Goal: Check status: Check status

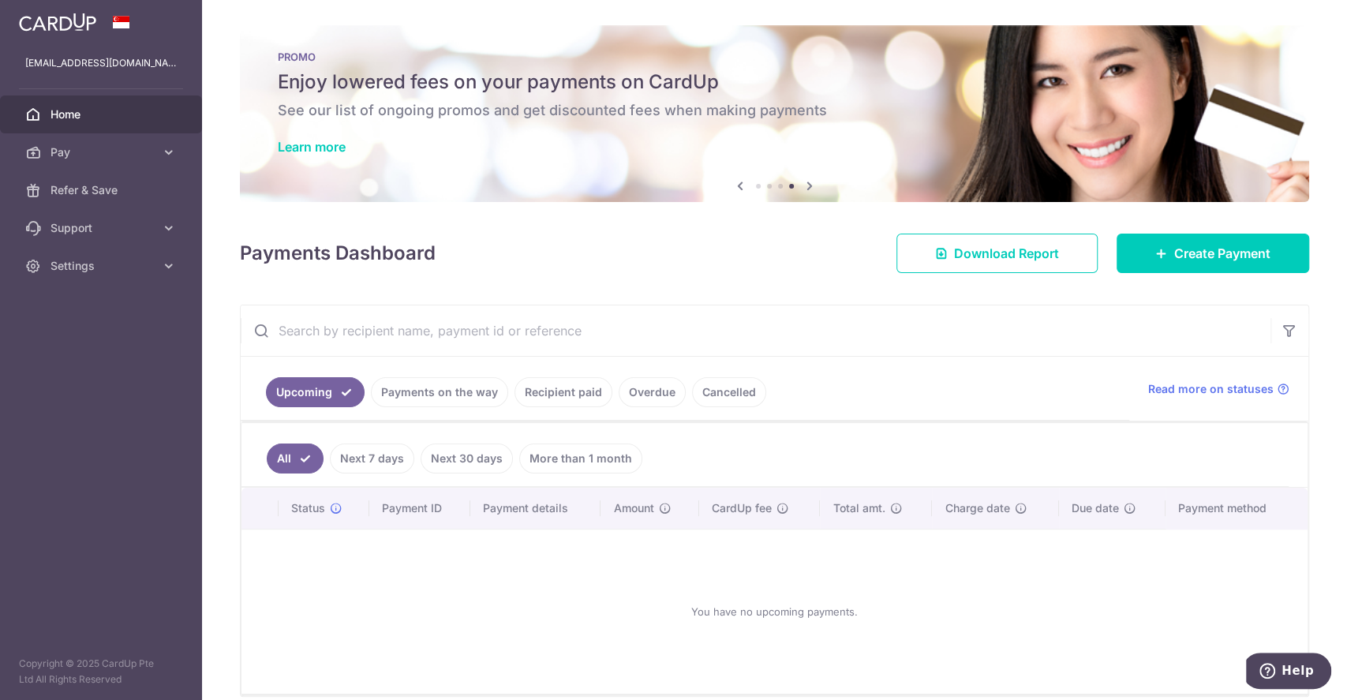
click at [440, 391] on link "Payments on the way" at bounding box center [439, 392] width 137 height 30
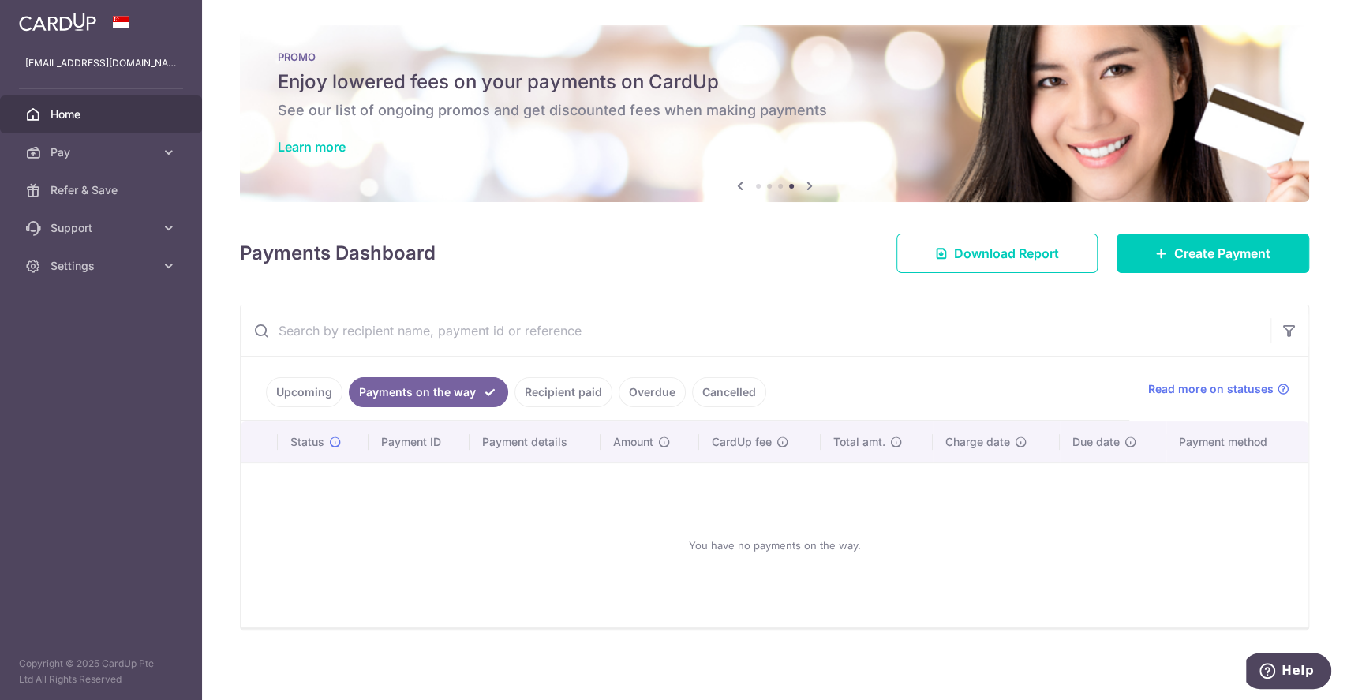
click at [308, 388] on link "Upcoming" at bounding box center [304, 392] width 77 height 30
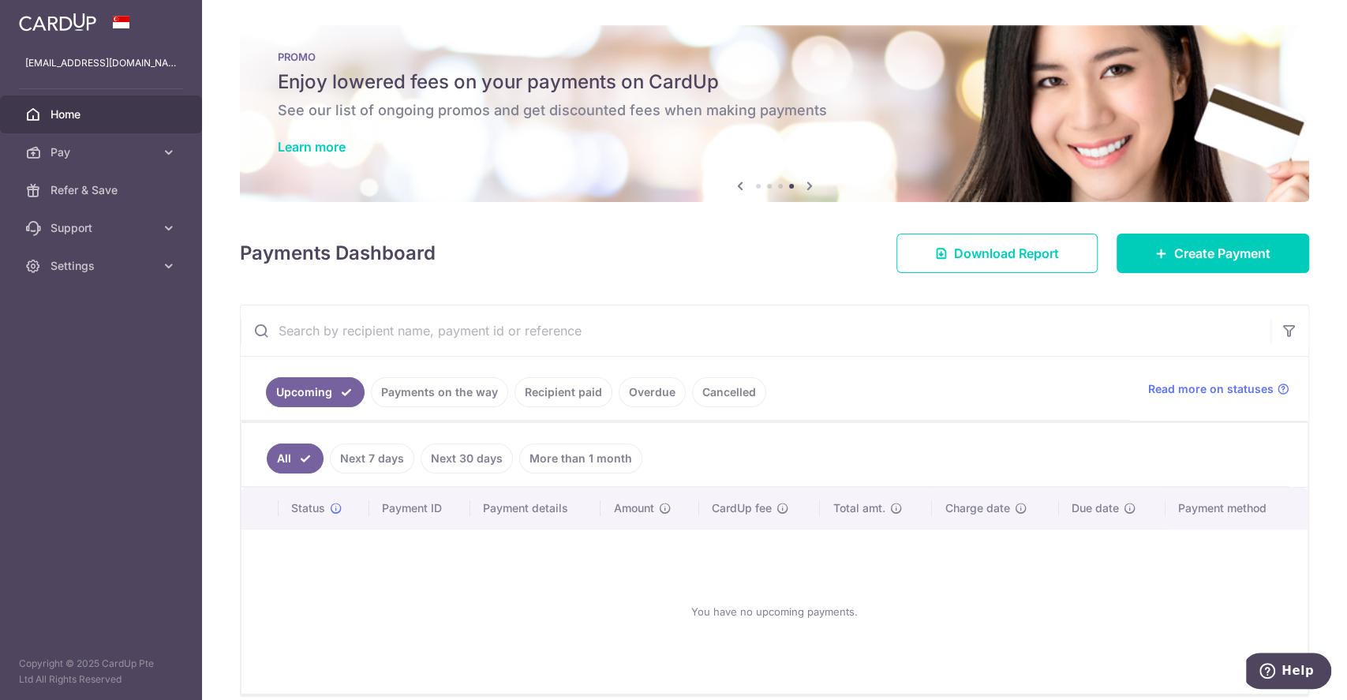
click at [534, 390] on link "Recipient paid" at bounding box center [563, 392] width 98 height 30
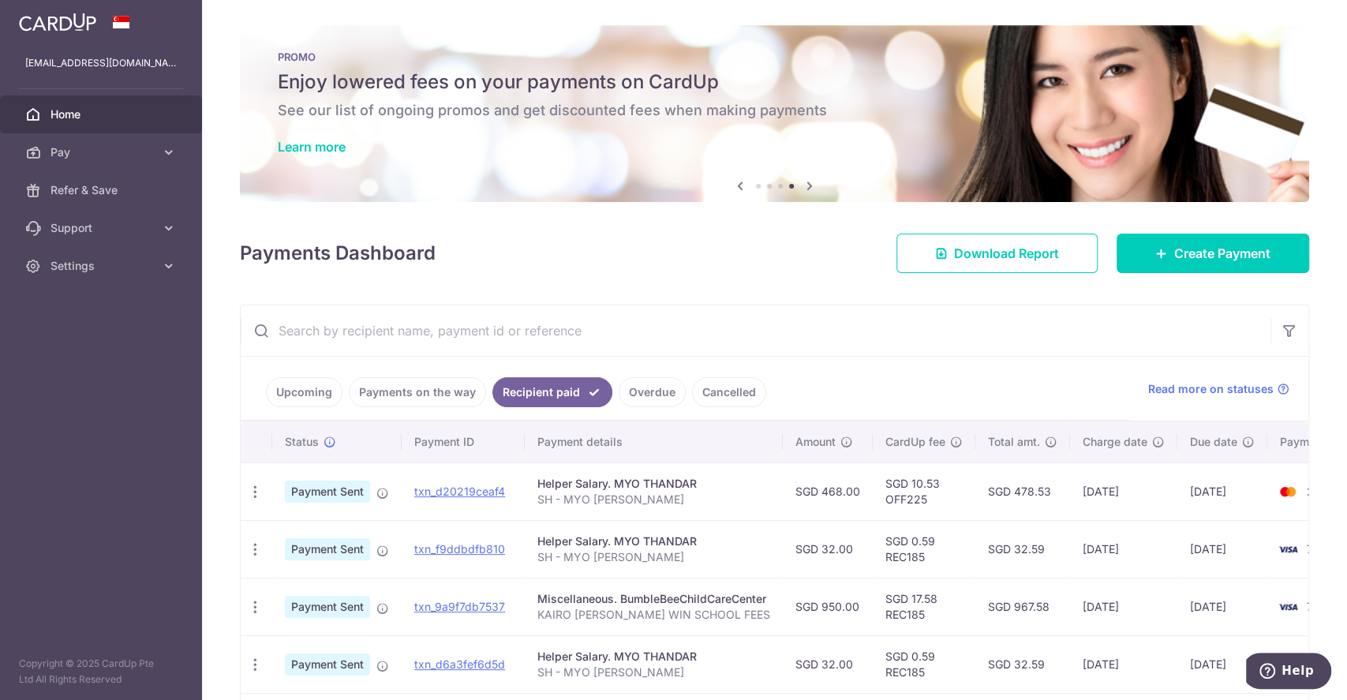
click at [650, 398] on link "Overdue" at bounding box center [652, 392] width 67 height 30
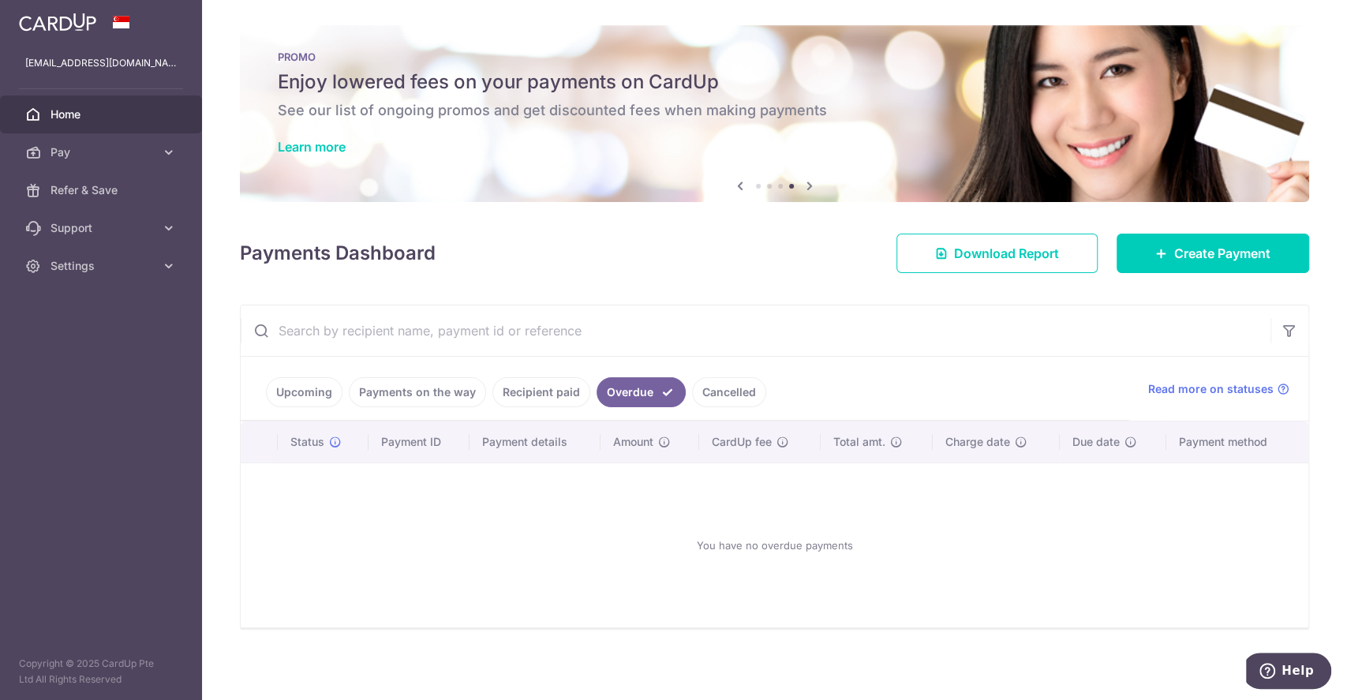
click at [724, 398] on link "Cancelled" at bounding box center [729, 392] width 74 height 30
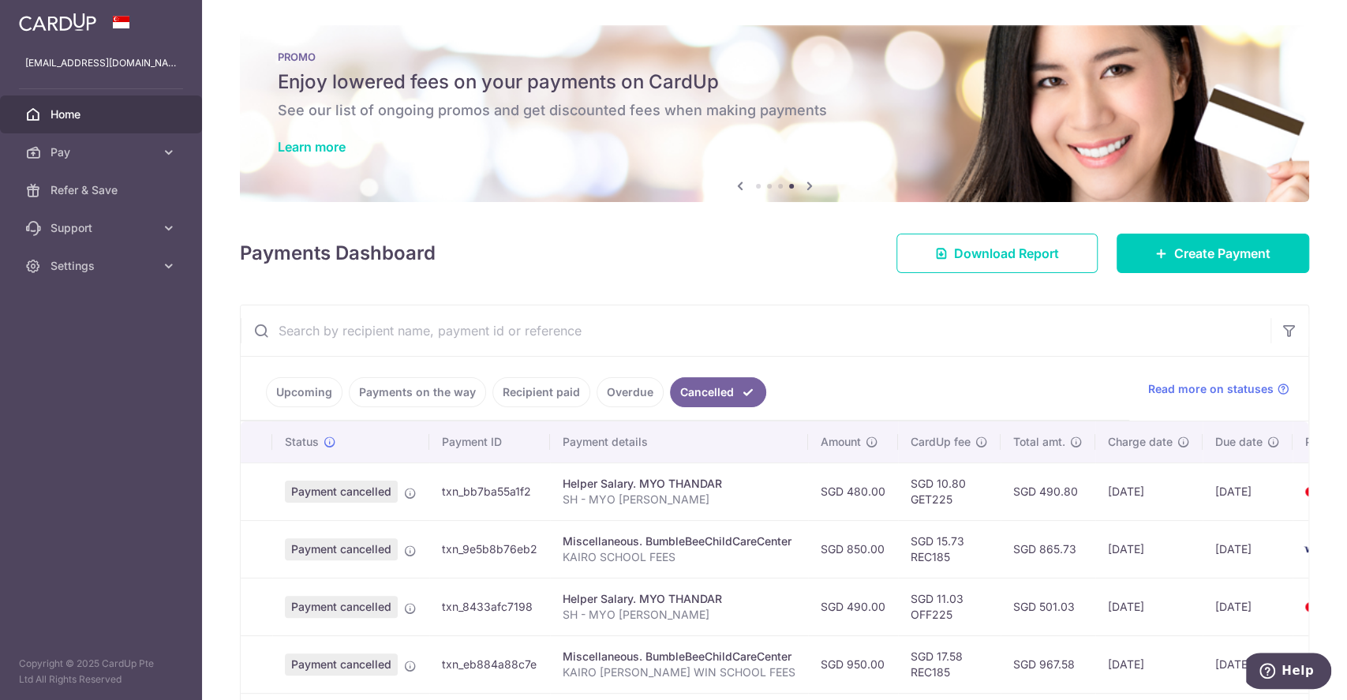
click at [284, 395] on link "Upcoming" at bounding box center [304, 392] width 77 height 30
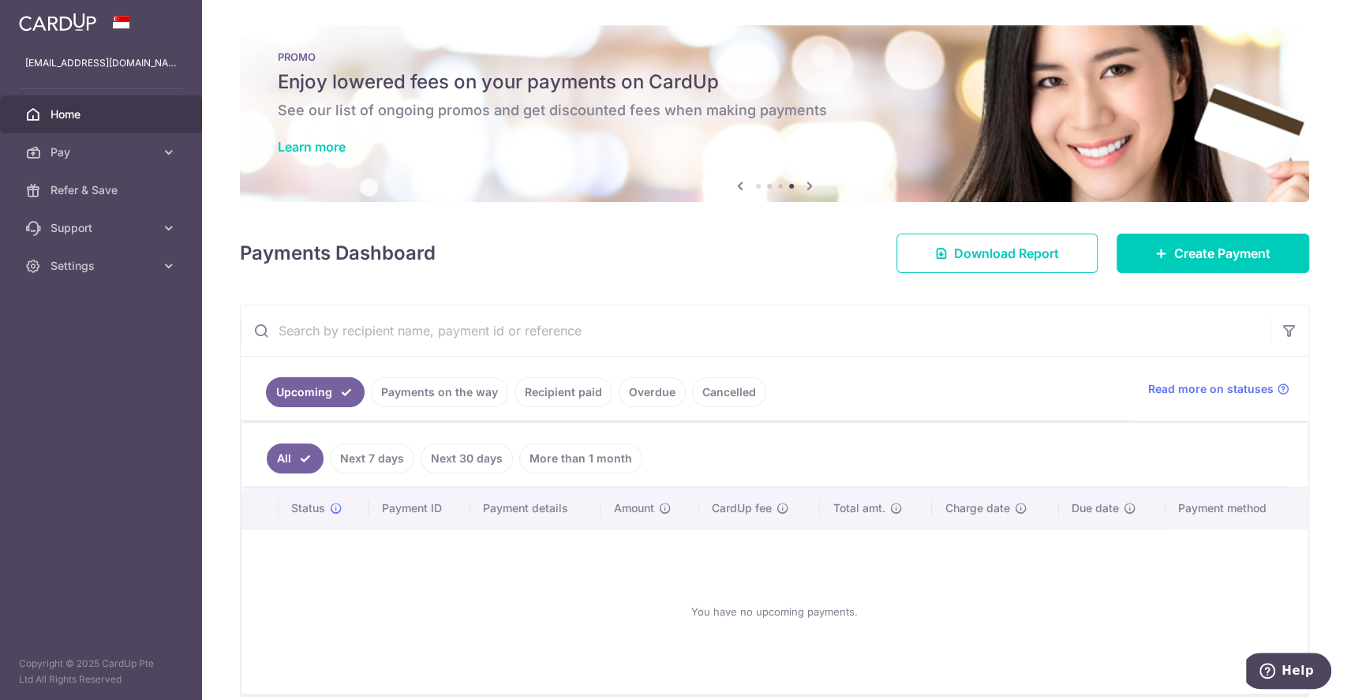
click at [566, 391] on link "Recipient paid" at bounding box center [563, 392] width 98 height 30
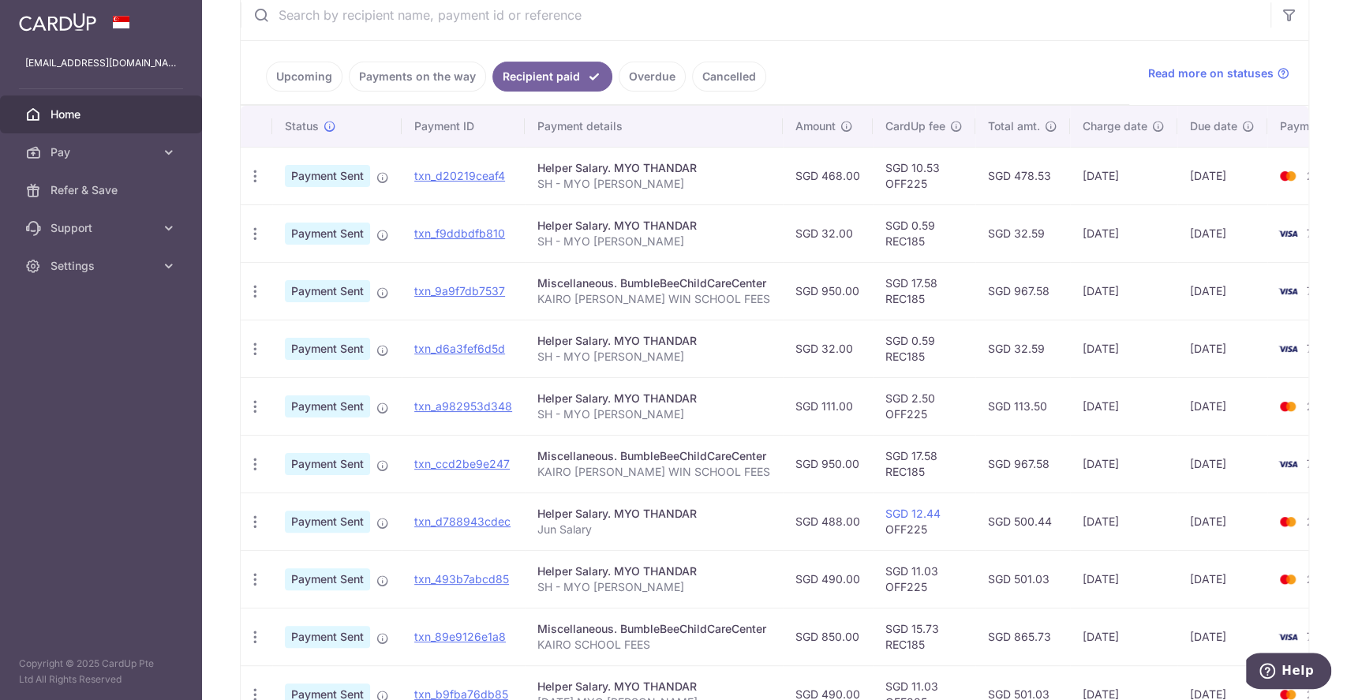
scroll to position [421, 0]
